Goal: Navigation & Orientation: Find specific page/section

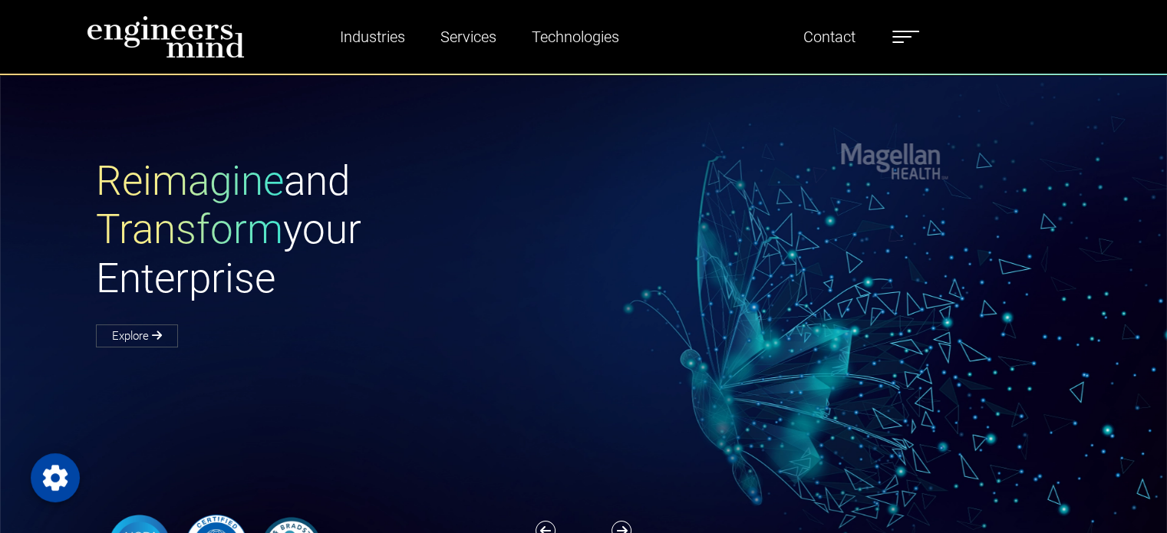
click at [908, 35] on label at bounding box center [905, 37] width 27 height 20
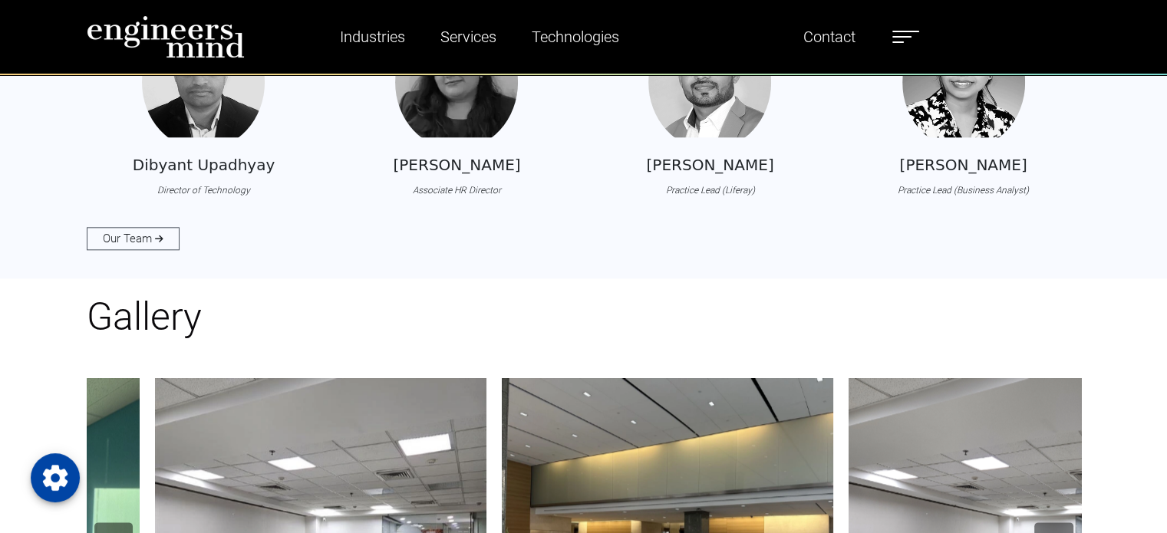
scroll to position [1458, 0]
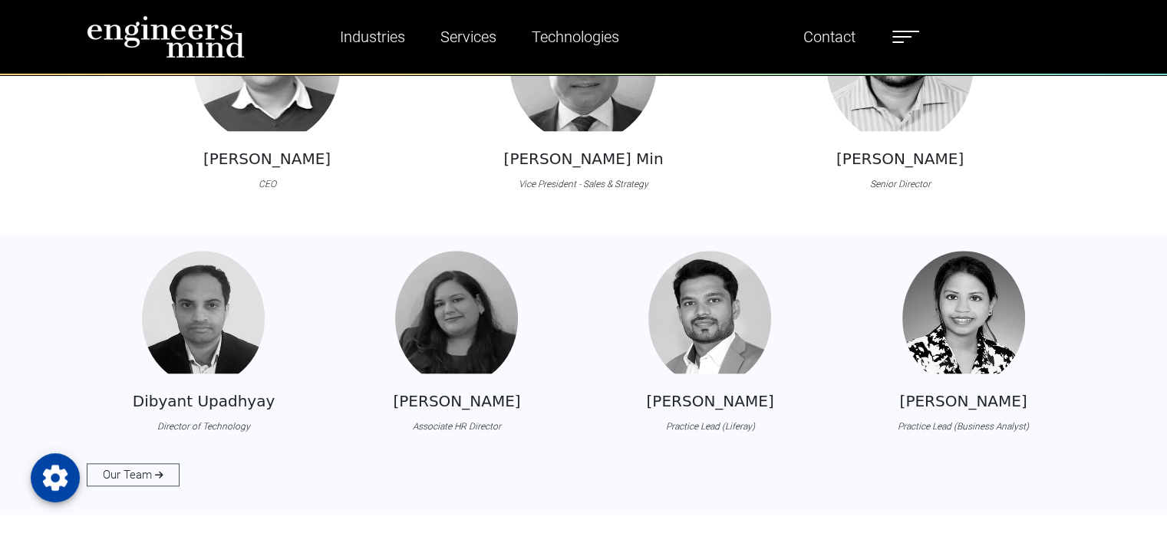
click at [160, 21] on img at bounding box center [166, 36] width 158 height 43
